Goal: Information Seeking & Learning: Find specific fact

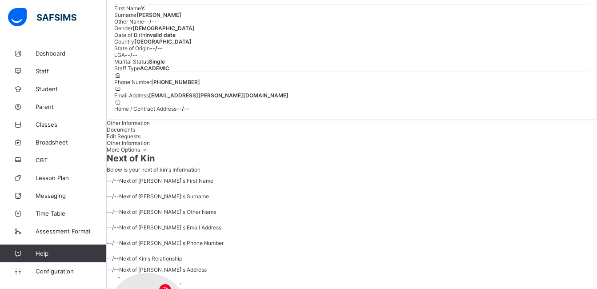
scroll to position [173, 0]
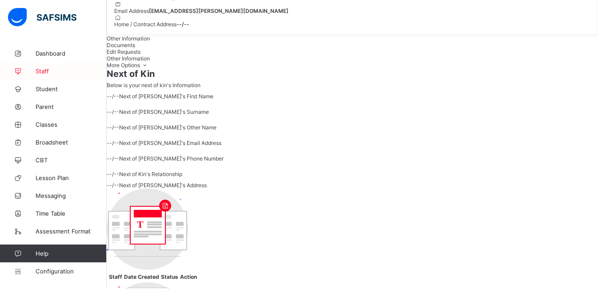
click at [65, 75] on link "Staff" at bounding box center [53, 71] width 107 height 18
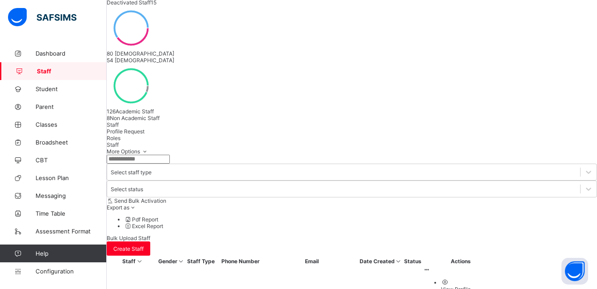
scroll to position [113, 0]
click at [169, 129] on div "Profile Request" at bounding box center [352, 132] width 491 height 7
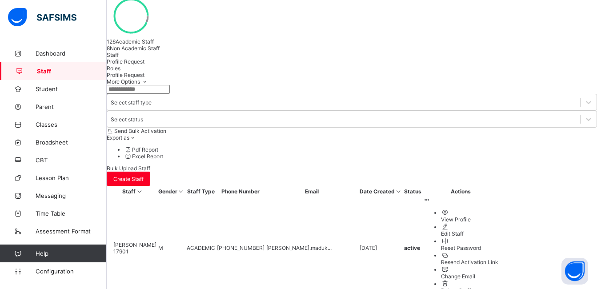
scroll to position [237, 0]
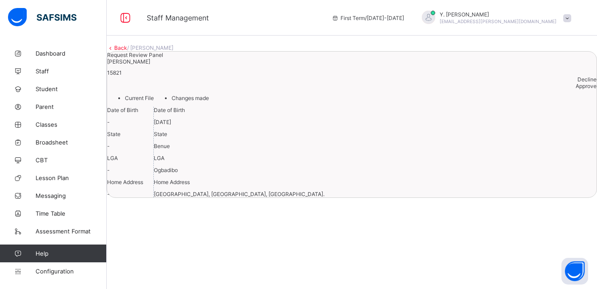
scroll to position [65, 0]
click at [391, 58] on div "[PERSON_NAME] 15821 Decline Approve" at bounding box center [352, 73] width 490 height 31
click at [127, 51] on link "Back" at bounding box center [120, 47] width 13 height 7
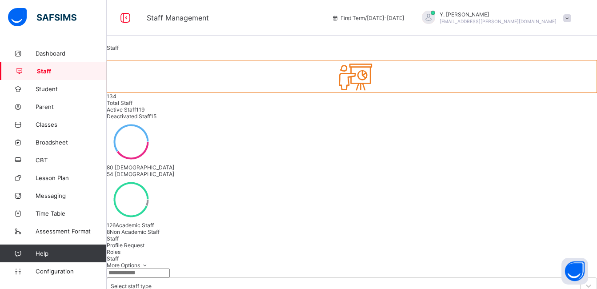
click at [145, 242] on span "Profile Request" at bounding box center [126, 245] width 38 height 7
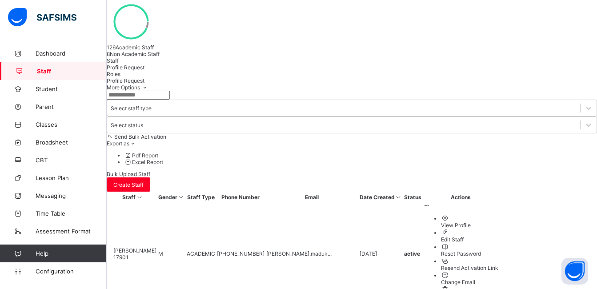
scroll to position [178, 0]
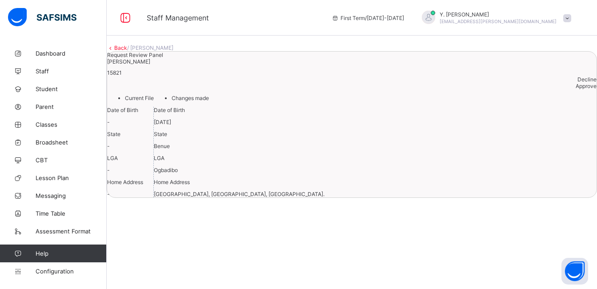
click at [352, 76] on div "[PERSON_NAME] 15821" at bounding box center [352, 67] width 490 height 18
click at [127, 51] on link "Back" at bounding box center [120, 47] width 13 height 7
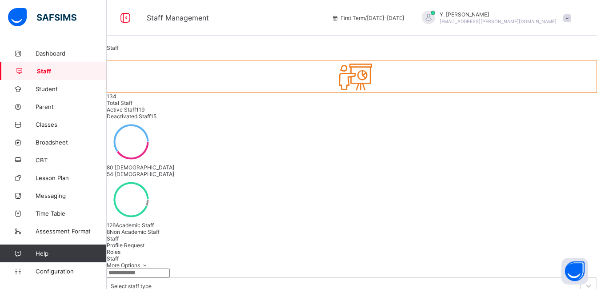
click at [145, 242] on span "Profile Request" at bounding box center [126, 245] width 38 height 7
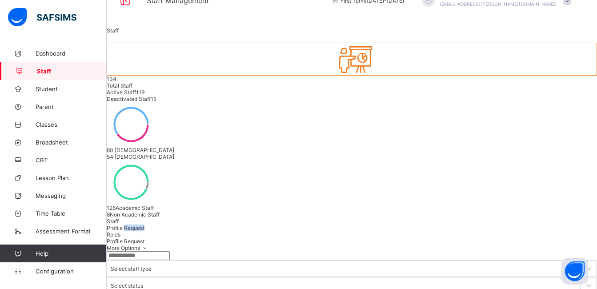
scroll to position [23, 0]
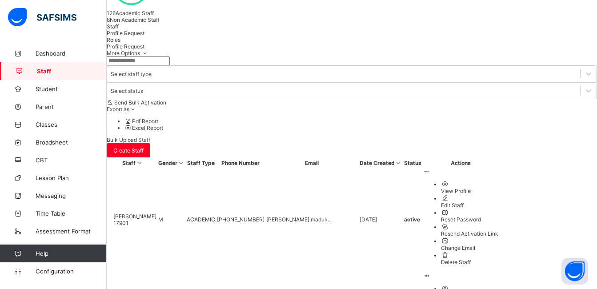
scroll to position [213, 0]
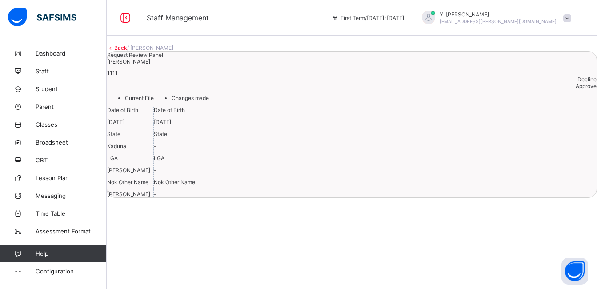
scroll to position [20, 0]
click at [127, 44] on link "Back" at bounding box center [120, 47] width 13 height 7
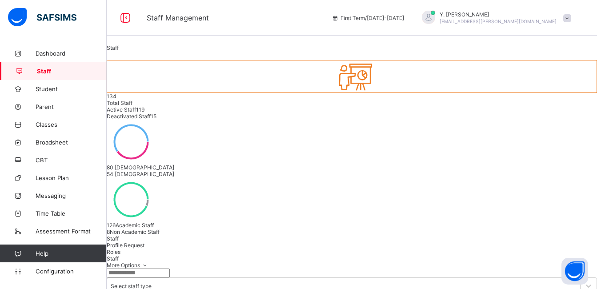
click at [165, 242] on div "Profile Request" at bounding box center [352, 245] width 491 height 7
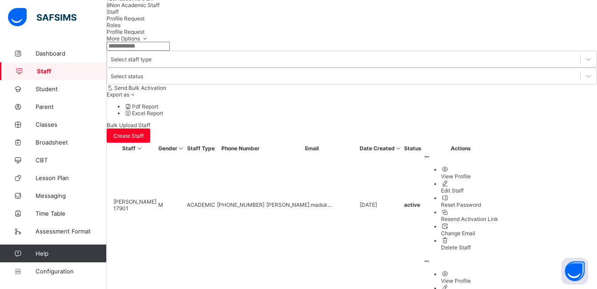
scroll to position [227, 0]
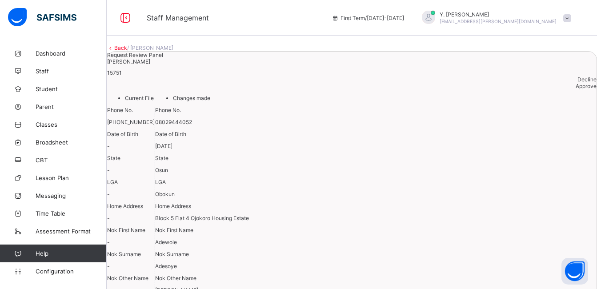
click at [127, 51] on link "Back" at bounding box center [120, 47] width 13 height 7
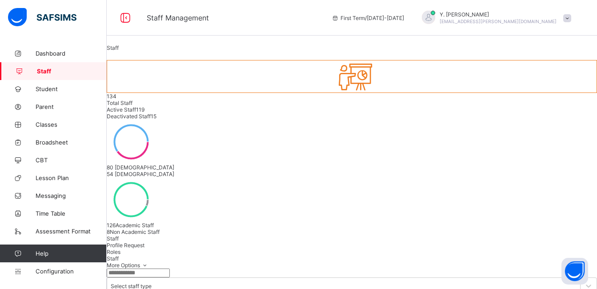
click at [181, 242] on div "Profile Request" at bounding box center [352, 245] width 491 height 7
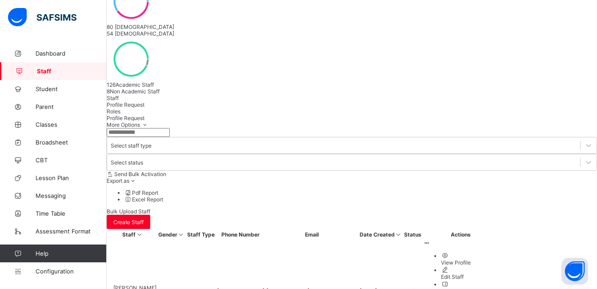
scroll to position [140, 0]
click at [119, 96] on span "Staff" at bounding box center [113, 99] width 12 height 7
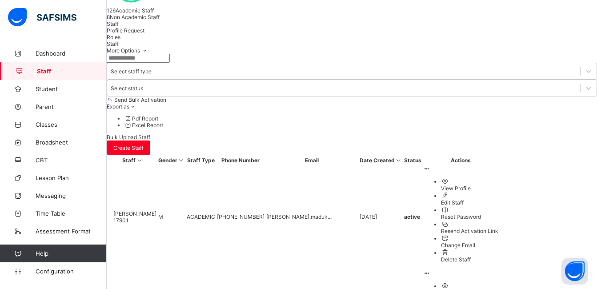
scroll to position [216, 0]
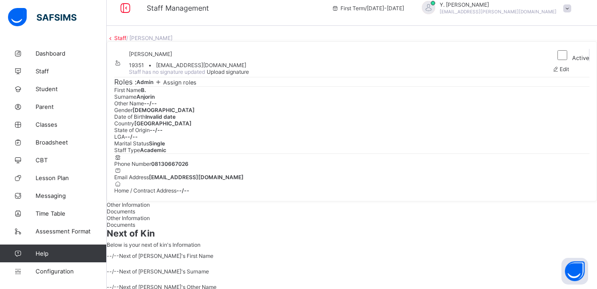
scroll to position [9, 0]
click at [53, 99] on link "Parent" at bounding box center [53, 107] width 107 height 18
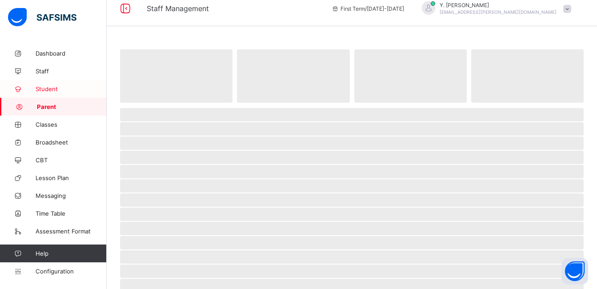
click at [57, 93] on link "Student" at bounding box center [53, 89] width 107 height 18
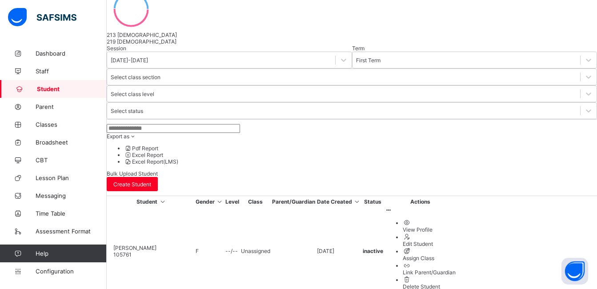
scroll to position [145, 0]
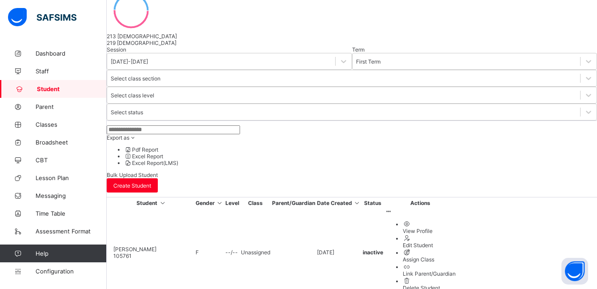
click at [220, 125] on input "text" at bounding box center [173, 129] width 133 height 9
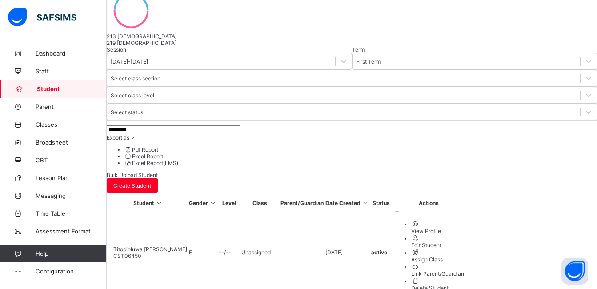
drag, startPoint x: 175, startPoint y: 188, endPoint x: 401, endPoint y: 188, distance: 225.6
drag, startPoint x: 401, startPoint y: 188, endPoint x: 364, endPoint y: 48, distance: 144.4
click at [364, 125] on div "******** Export as Pdf Report Excel Report Excel Report (LMS) Bulk Upload Stude…" at bounding box center [352, 158] width 491 height 67
click at [223, 125] on input "********" at bounding box center [173, 129] width 133 height 9
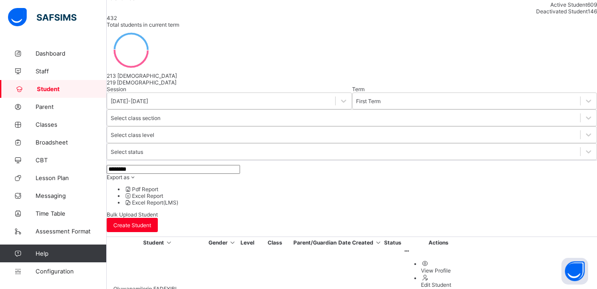
scroll to position [87, 0]
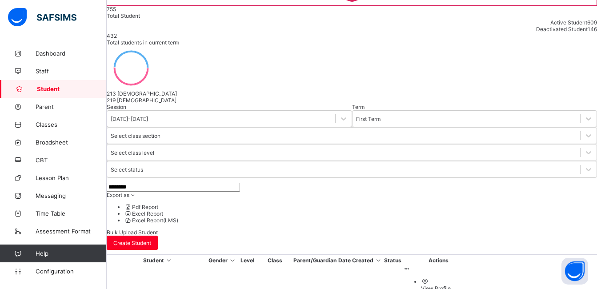
type input "********"
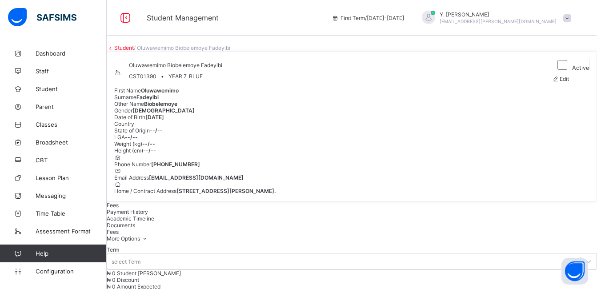
click at [133, 51] on link "Student" at bounding box center [124, 47] width 20 height 7
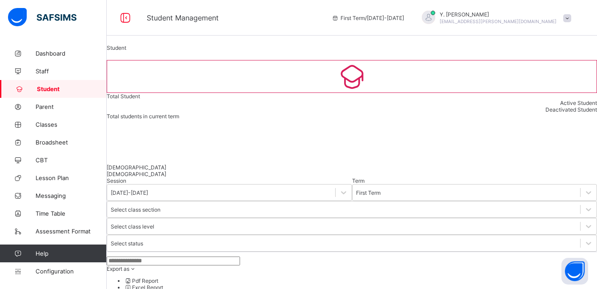
click at [141, 257] on input "text" at bounding box center [173, 261] width 133 height 9
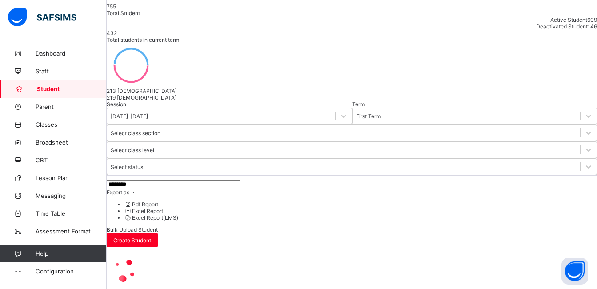
type input "********"
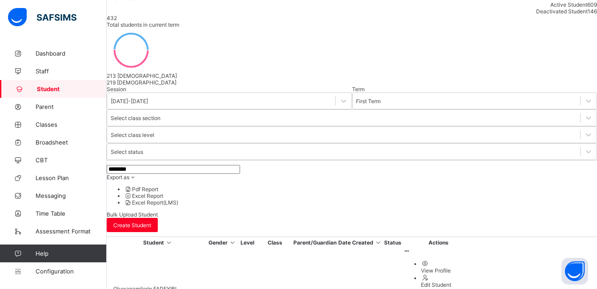
scroll to position [87, 0]
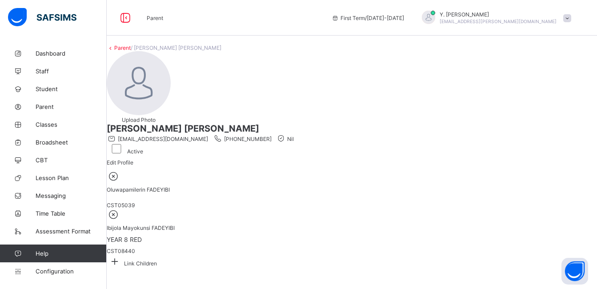
scroll to position [64, 0]
drag, startPoint x: 350, startPoint y: 41, endPoint x: 302, endPoint y: 36, distance: 47.9
click at [271, 136] on span "[PHONE_NUMBER]" at bounding box center [242, 139] width 59 height 7
drag, startPoint x: 302, startPoint y: 36, endPoint x: 328, endPoint y: 82, distance: 52.8
click at [328, 123] on div "[PERSON_NAME] [PERSON_NAME] [EMAIL_ADDRESS][DOMAIN_NAME] [PHONE_NUMBER] Nil Act…" at bounding box center [352, 139] width 491 height 32
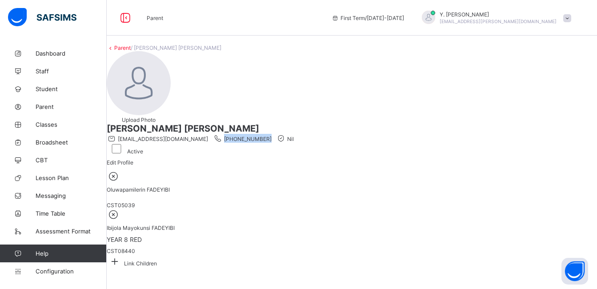
drag, startPoint x: 354, startPoint y: 44, endPoint x: 303, endPoint y: 43, distance: 50.7
click at [303, 134] on div "[EMAIL_ADDRESS][DOMAIN_NAME] [PHONE_NUMBER] Nil" at bounding box center [352, 138] width 491 height 9
copy span "[PHONE_NUMBER]"
click at [69, 93] on link "Student" at bounding box center [53, 89] width 107 height 18
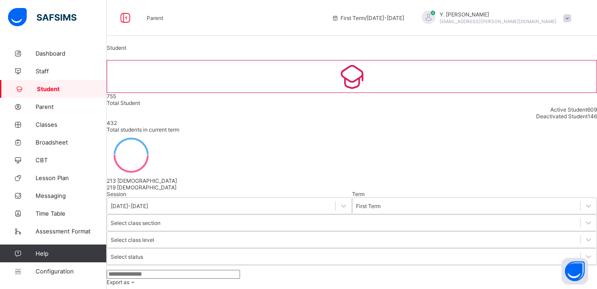
click at [208, 270] on input "text" at bounding box center [173, 274] width 133 height 9
type input "******"
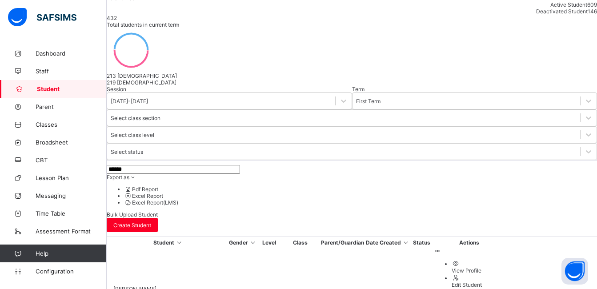
scroll to position [161, 0]
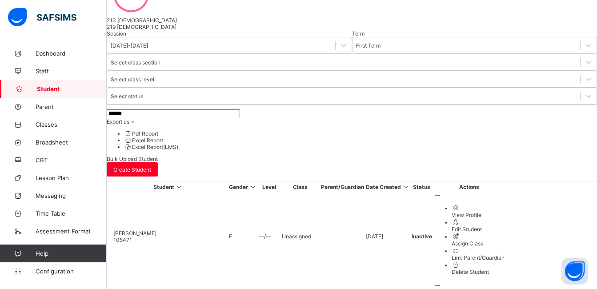
type input "******"
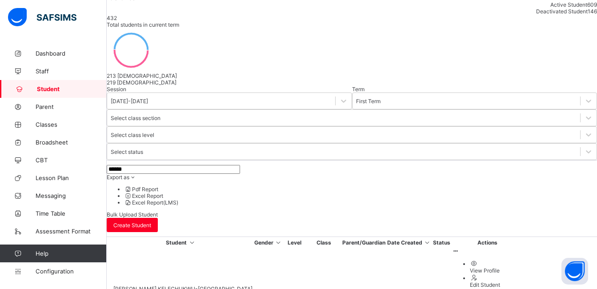
scroll to position [114, 0]
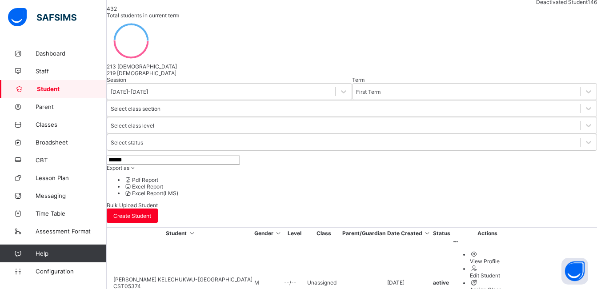
type input "******"
